Goal: Task Accomplishment & Management: Use online tool/utility

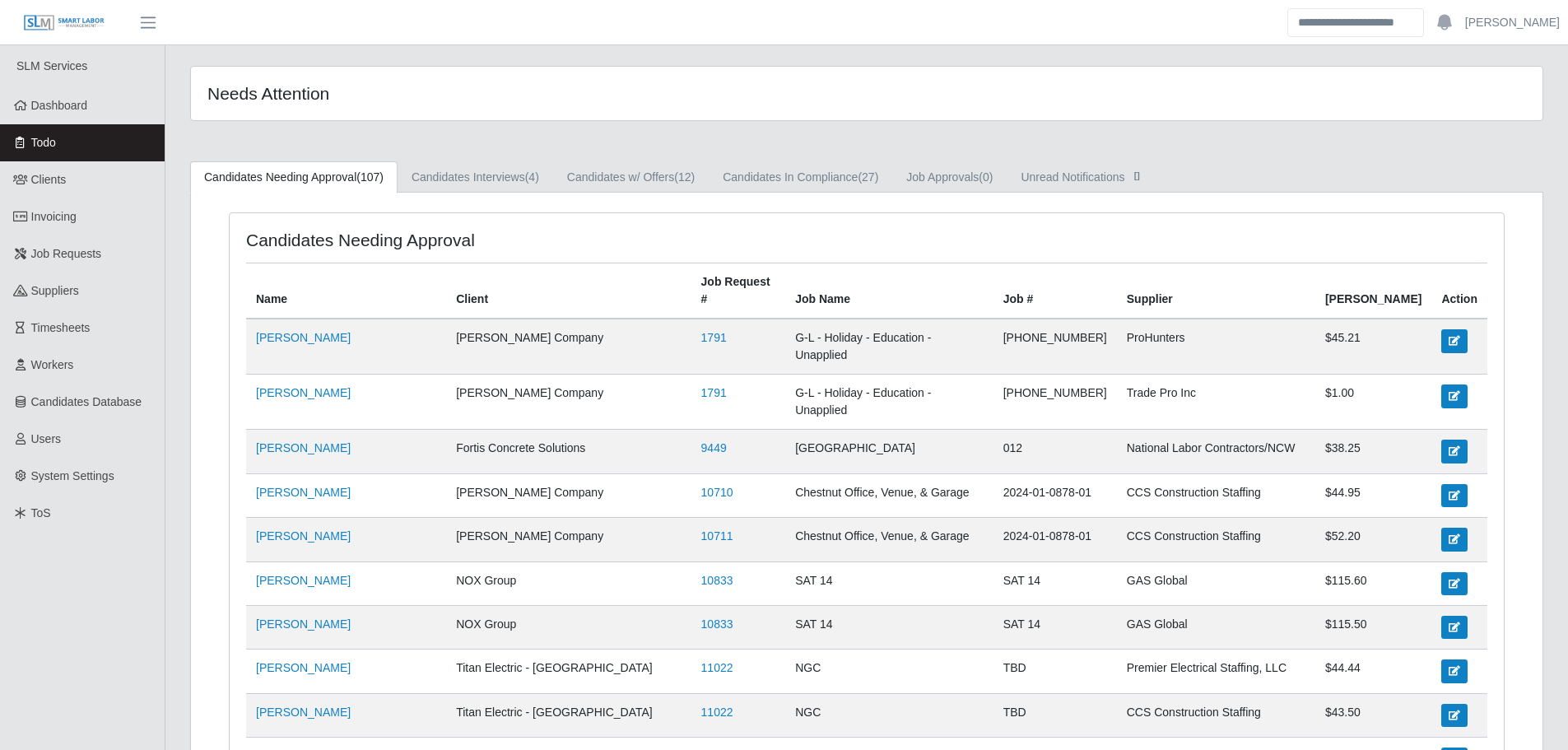
click at [86, 135] on link "Todo" at bounding box center [82, 142] width 165 height 37
click at [74, 137] on link "Todo" at bounding box center [82, 142] width 165 height 37
